Goal: Use online tool/utility: Use online tool/utility

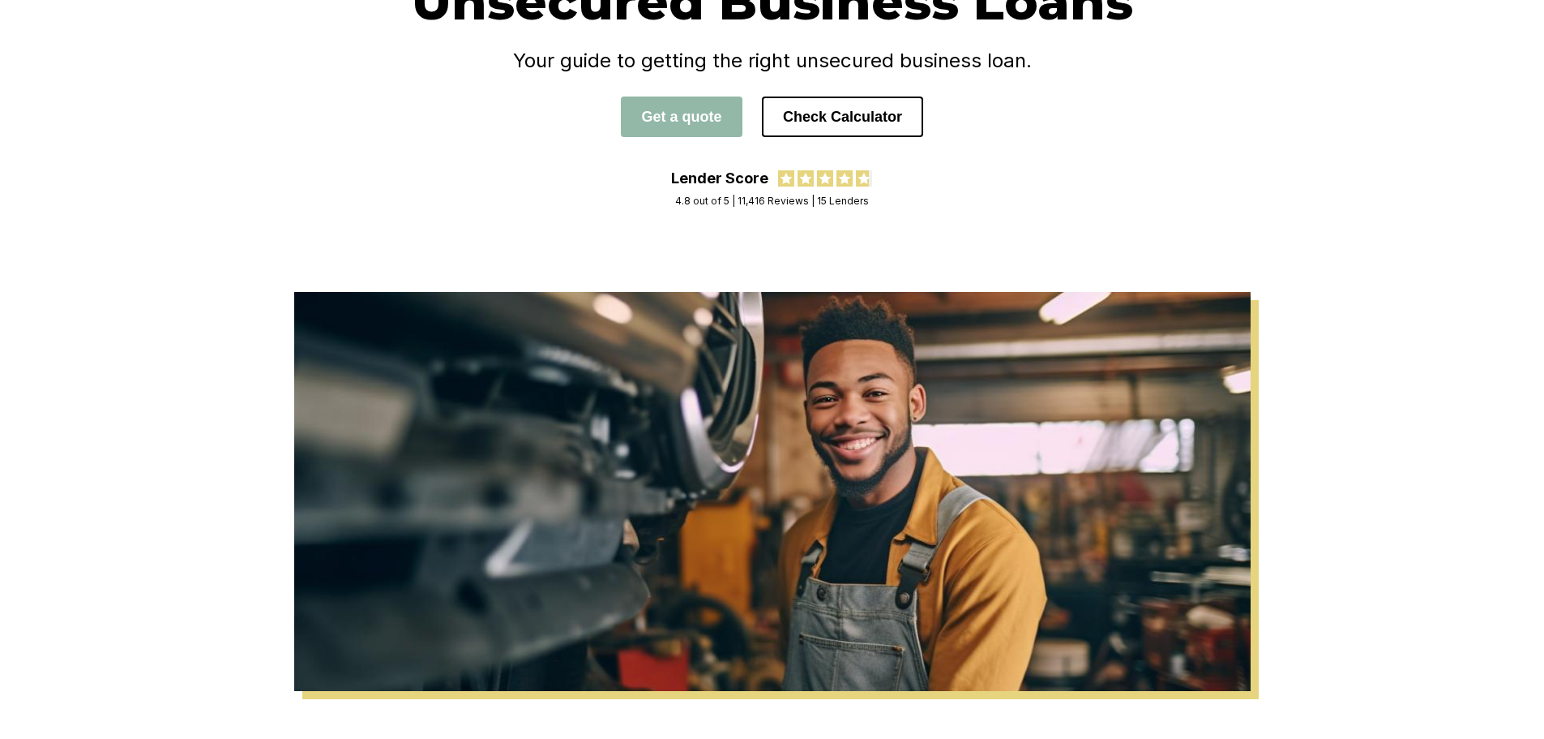
scroll to position [193, 0]
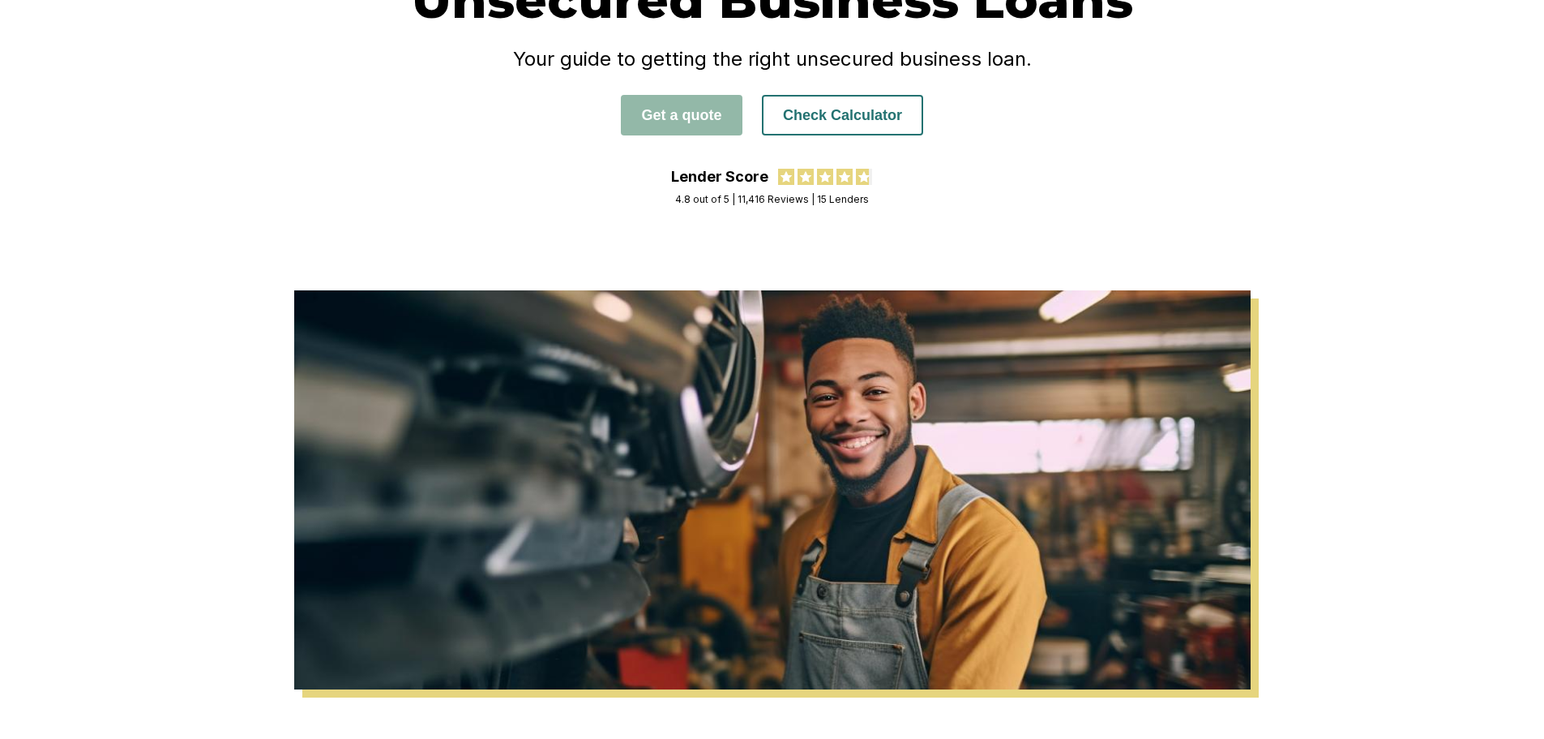
click at [890, 96] on button "Check Calculator" at bounding box center [842, 115] width 161 height 41
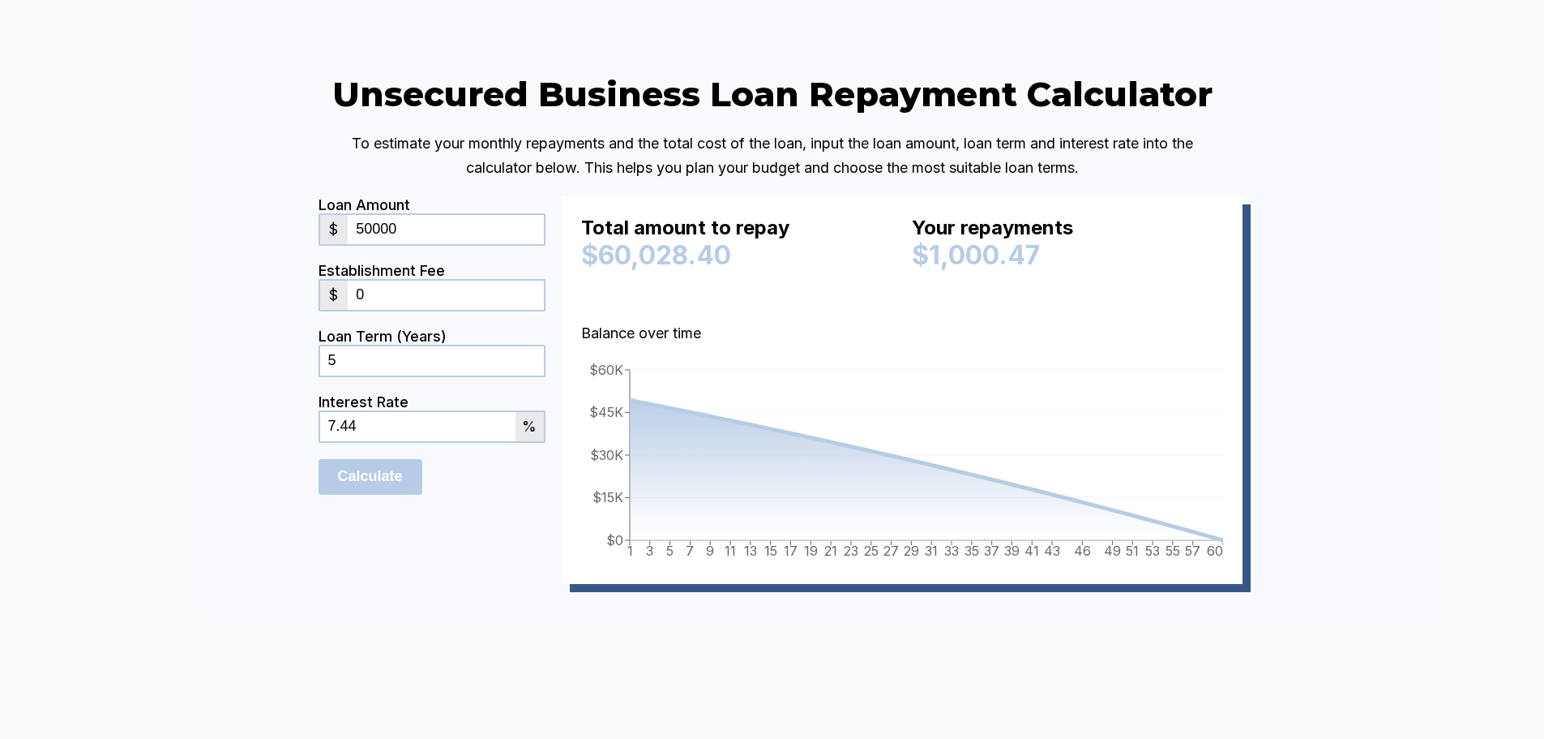
drag, startPoint x: 426, startPoint y: 275, endPoint x: 304, endPoint y: 263, distance: 122.2
click at [304, 263] on div "Unsecured Business Loan Repayment Calculator To estimate your monthly repayment…" at bounding box center [772, 352] width 973 height 559
type input "500000"
click at [293, 293] on div "Unsecured Business Loan Repayment Calculator To estimate your monthly repayment…" at bounding box center [772, 352] width 973 height 559
click at [368, 495] on input "Calculate" at bounding box center [371, 477] width 104 height 36
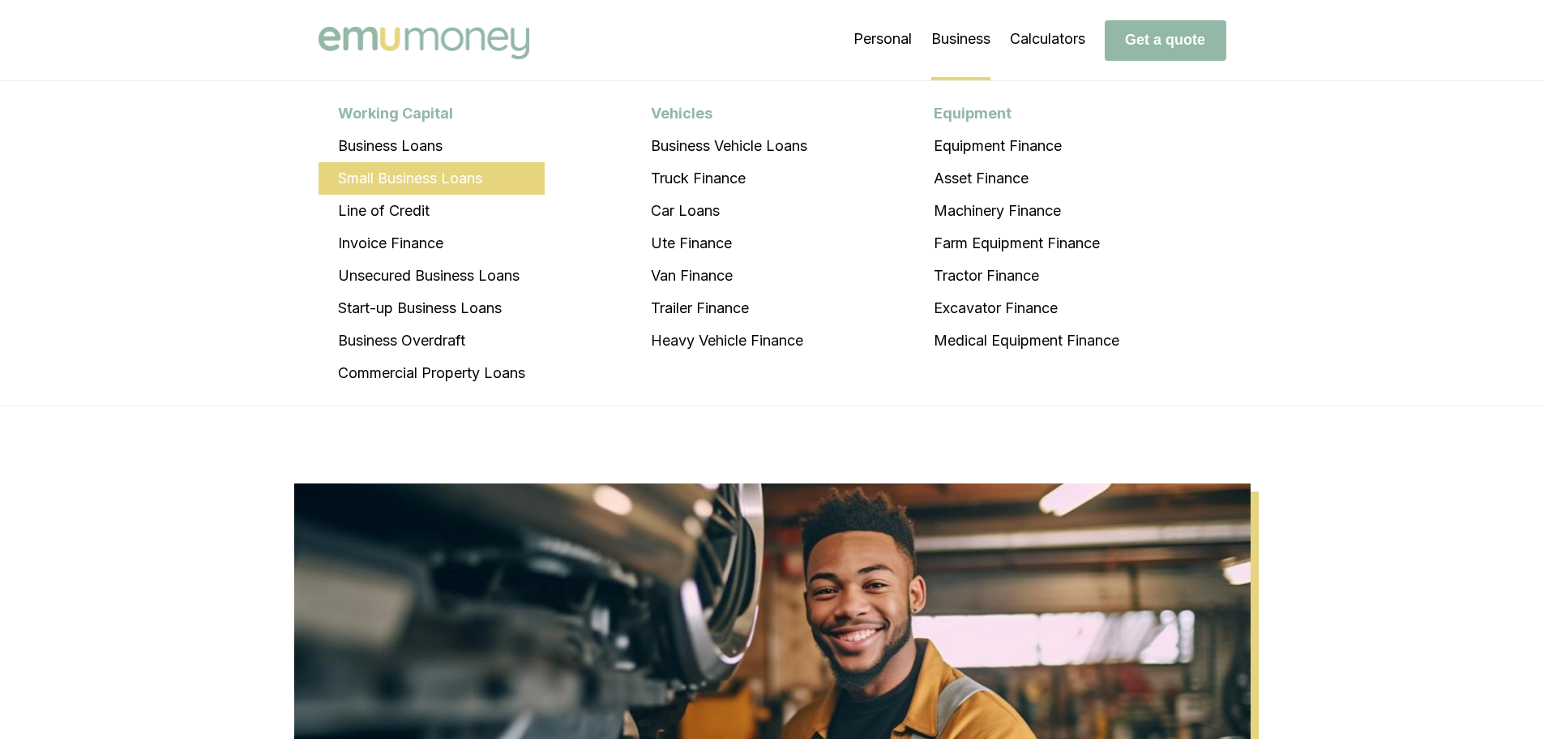
click at [486, 165] on li "Small Business Loans" at bounding box center [432, 178] width 226 height 32
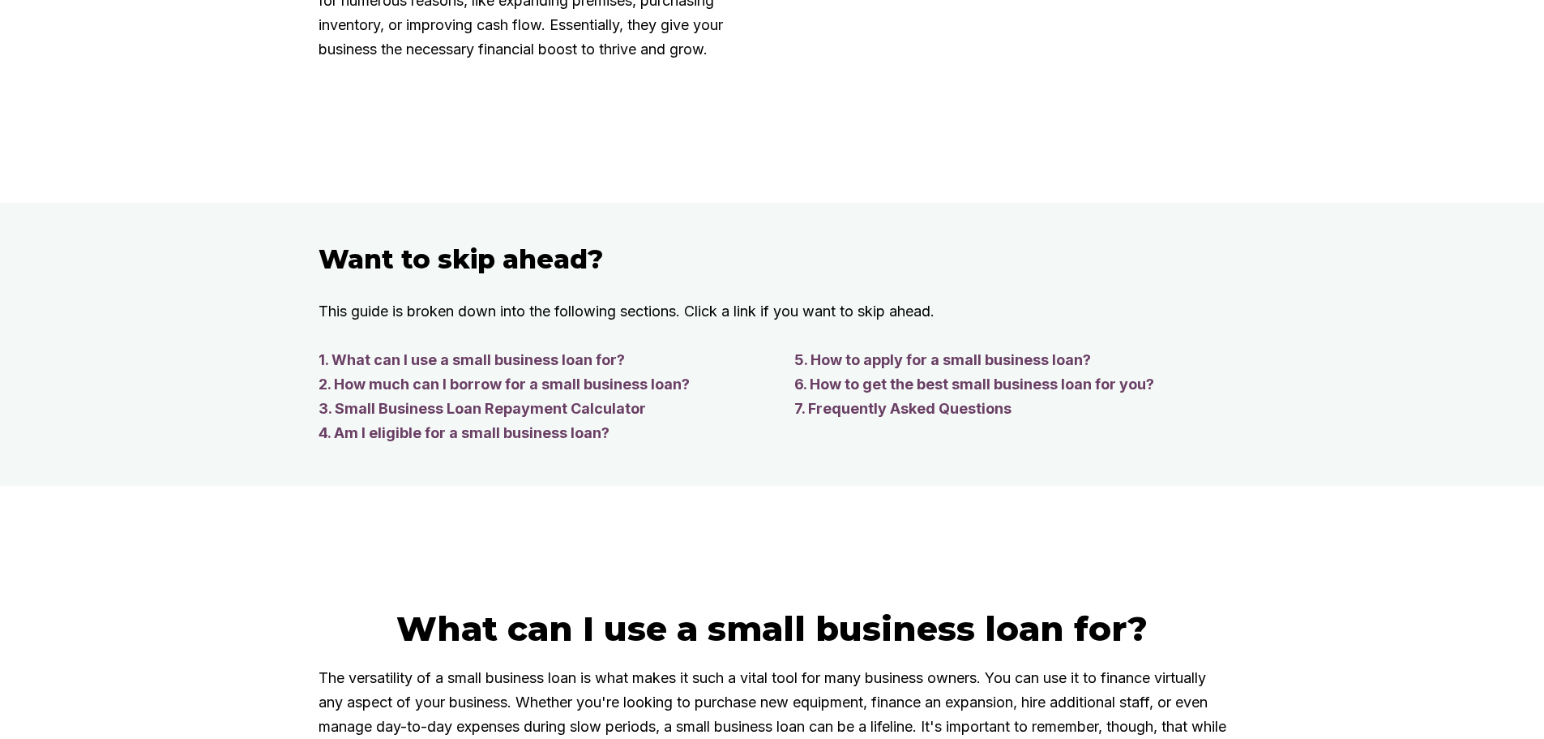
scroll to position [1290, 0]
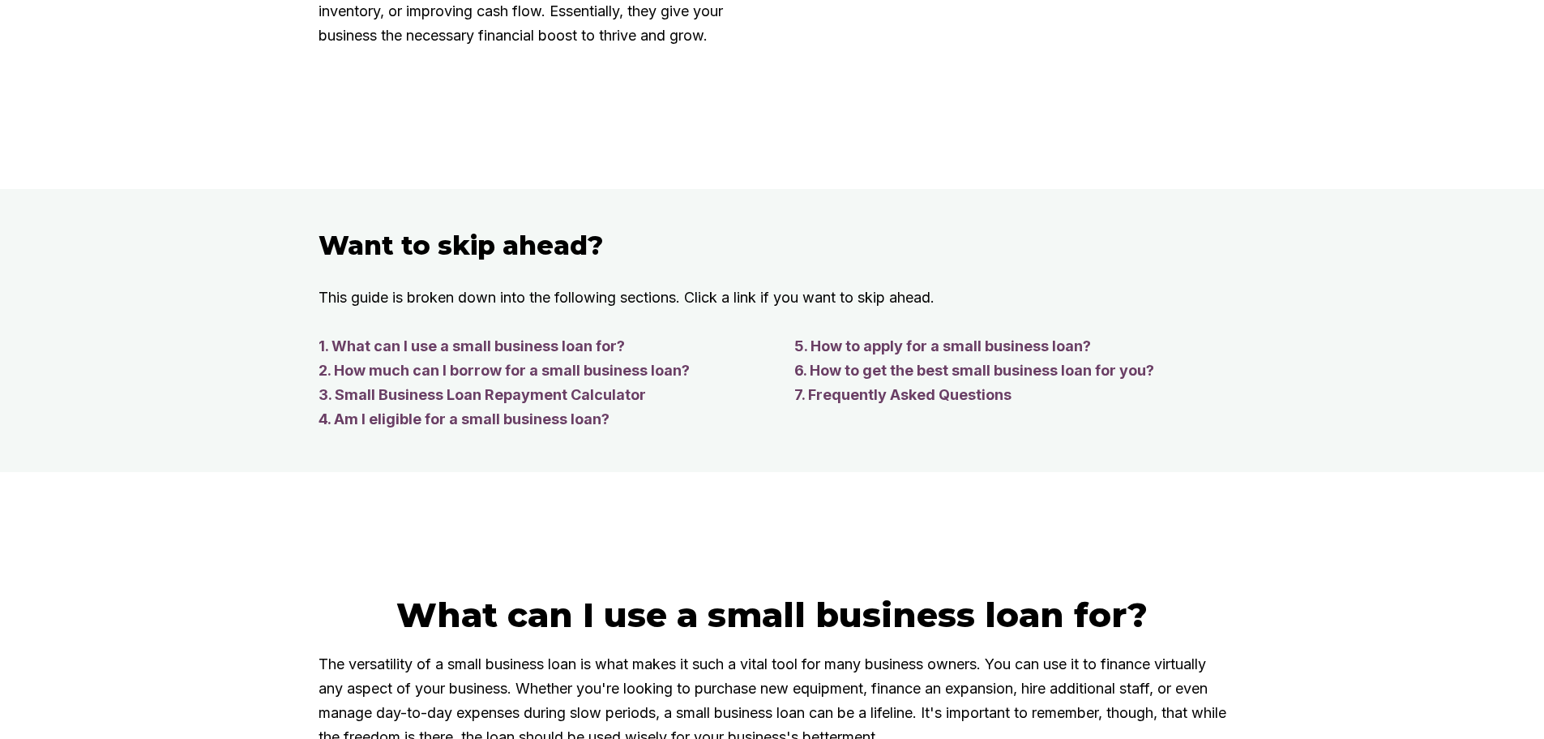
click at [614, 383] on link "2. How much can I borrow for a small business loan?" at bounding box center [540, 370] width 443 height 24
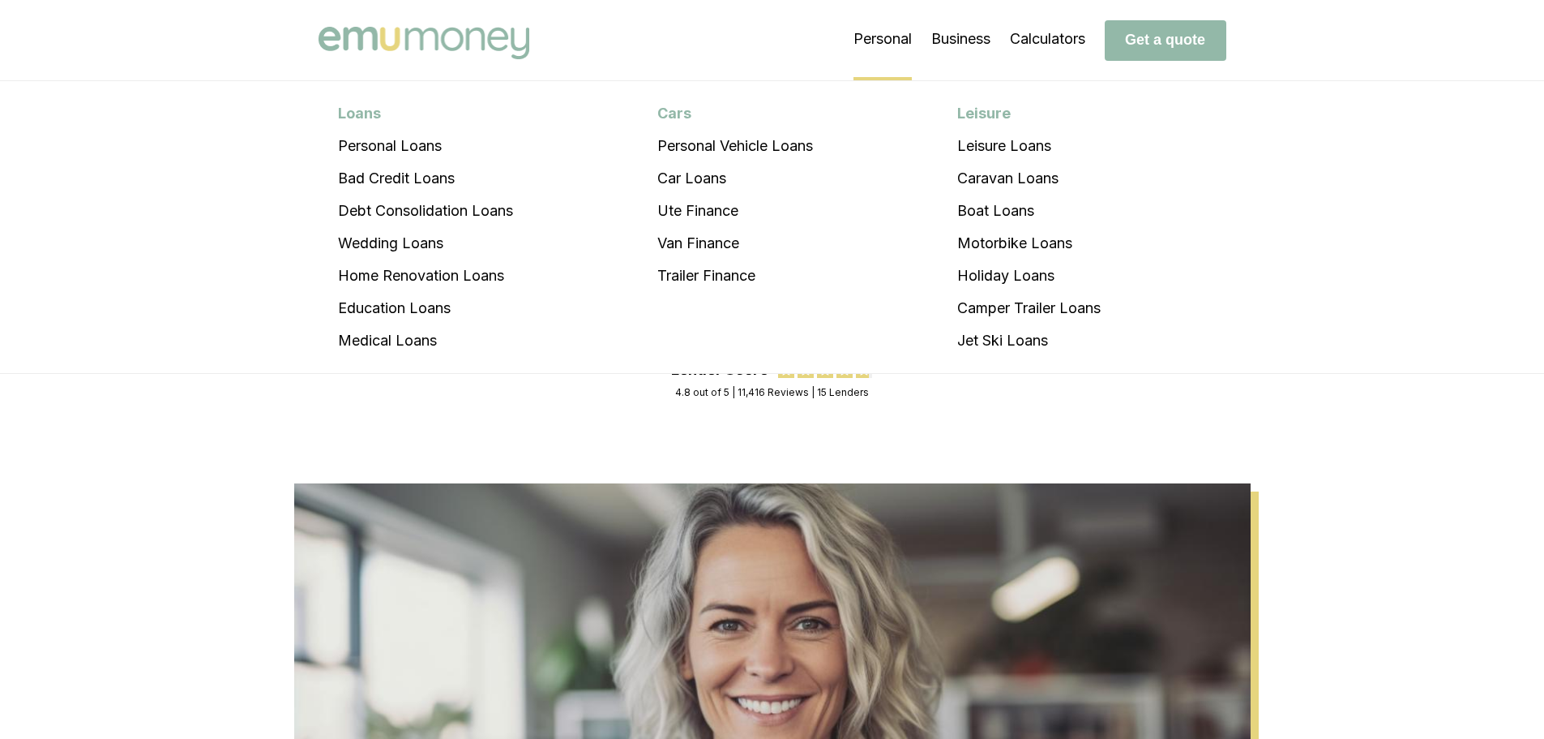
click at [892, 40] on li "Personal Loans Personal Loans Bad Credit Loans Debt Consolidation Loans Wedding…" at bounding box center [883, 39] width 58 height 81
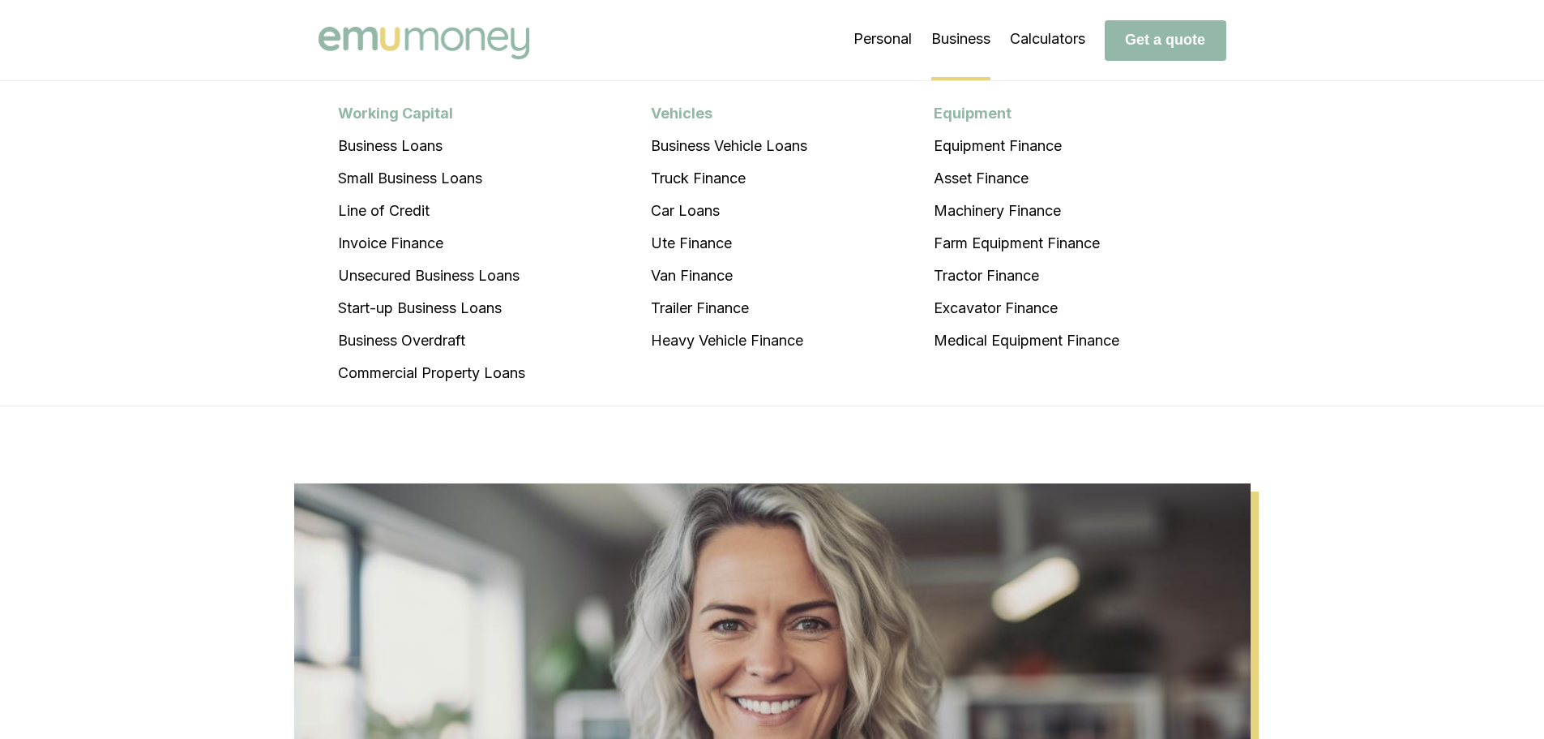
click at [968, 40] on li "Business Working Capital Business Loans Small Business Loans Line of Credit Inv…" at bounding box center [960, 39] width 59 height 81
click at [448, 32] on img at bounding box center [424, 43] width 211 height 32
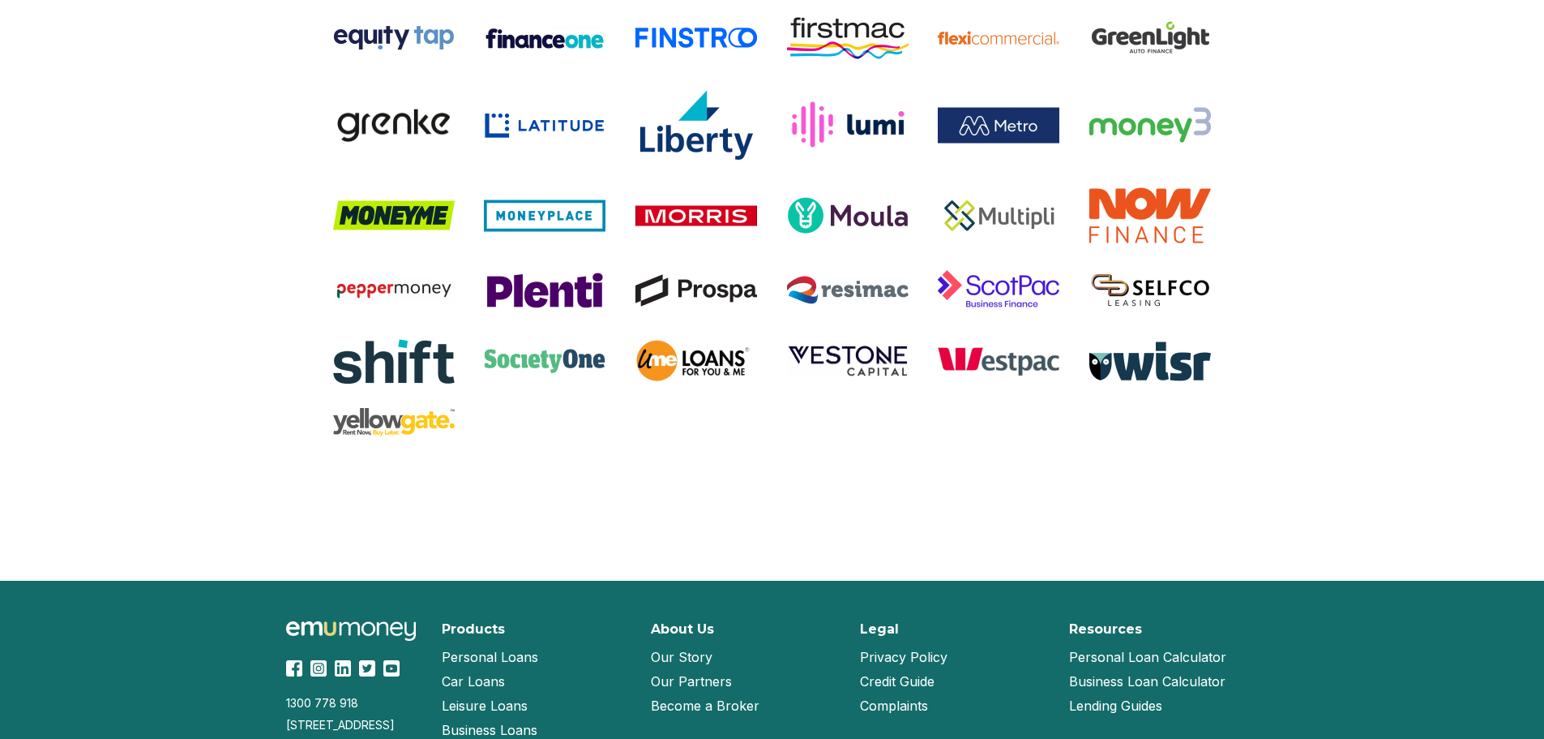
scroll to position [3424, 0]
